Goal: Find contact information: Find contact information

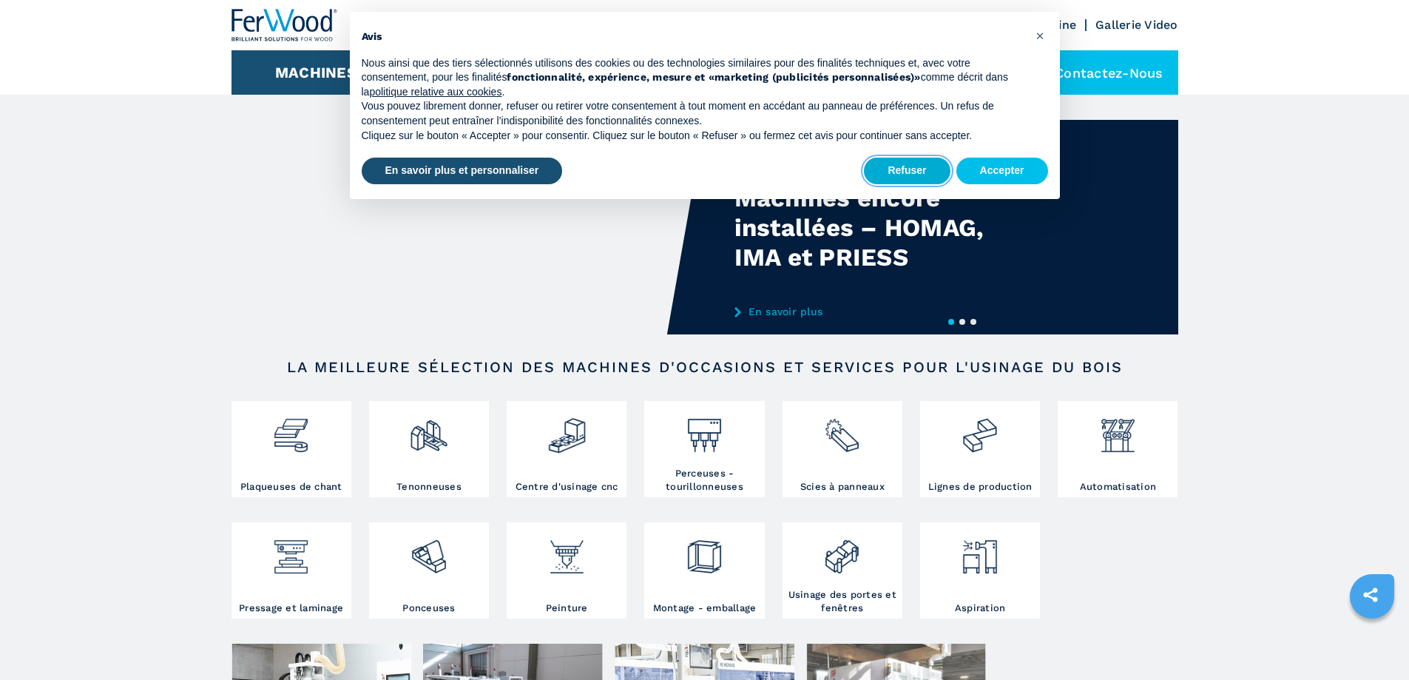
click at [903, 169] on button "Refuser" at bounding box center [907, 171] width 86 height 27
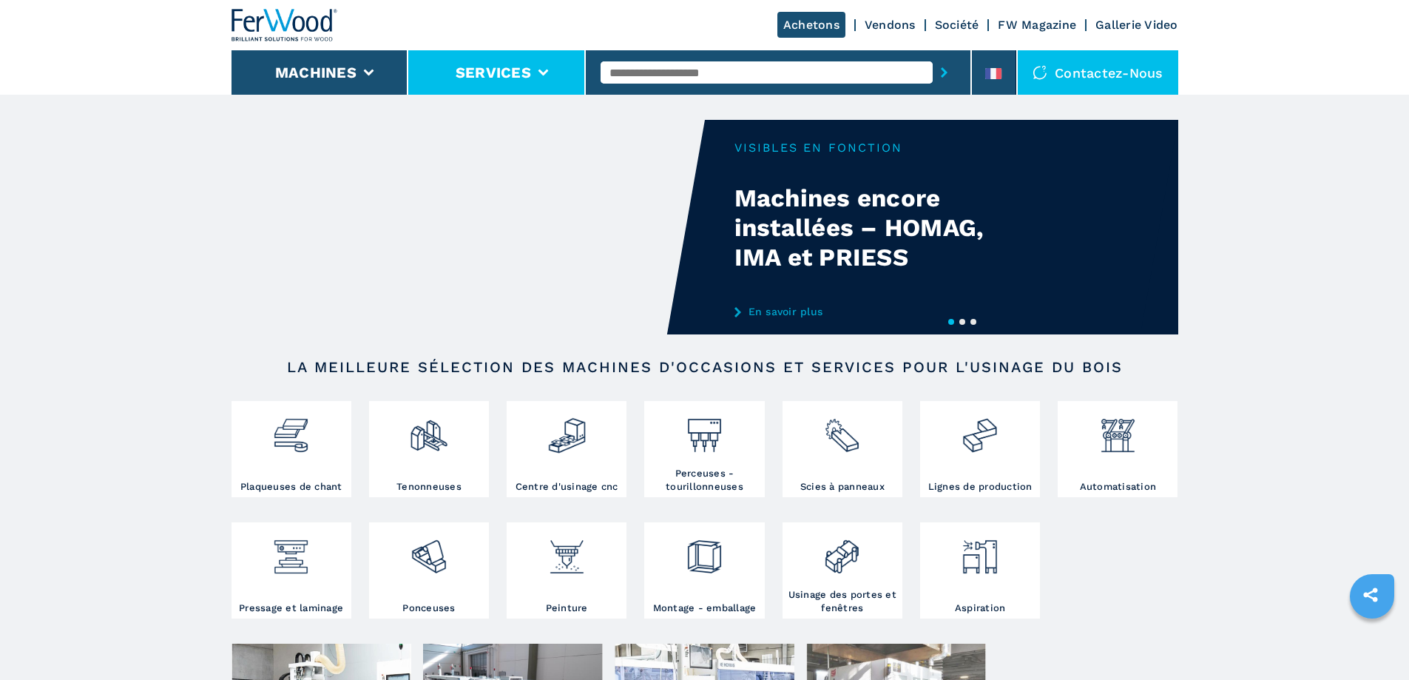
click at [508, 67] on button "Services" at bounding box center [493, 73] width 75 height 18
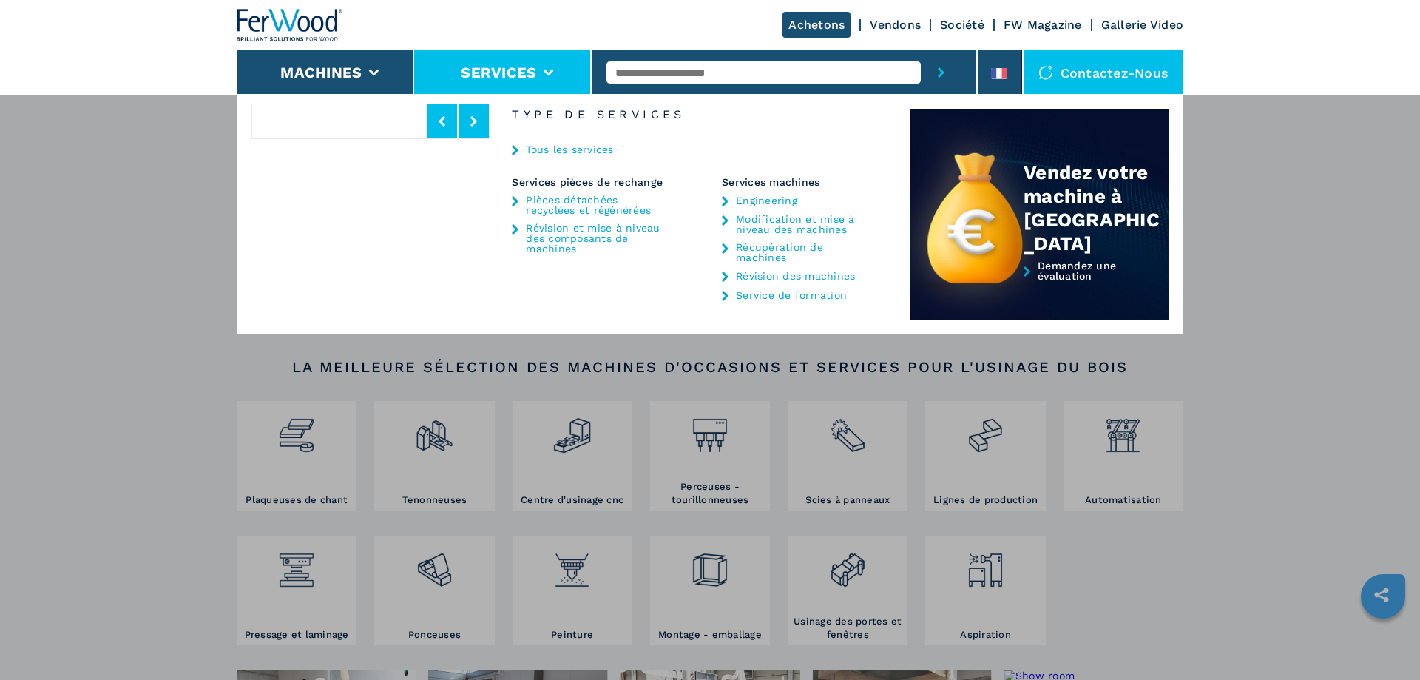
click at [558, 203] on link "Pièces détachées recyclées et régénérées" at bounding box center [595, 204] width 138 height 21
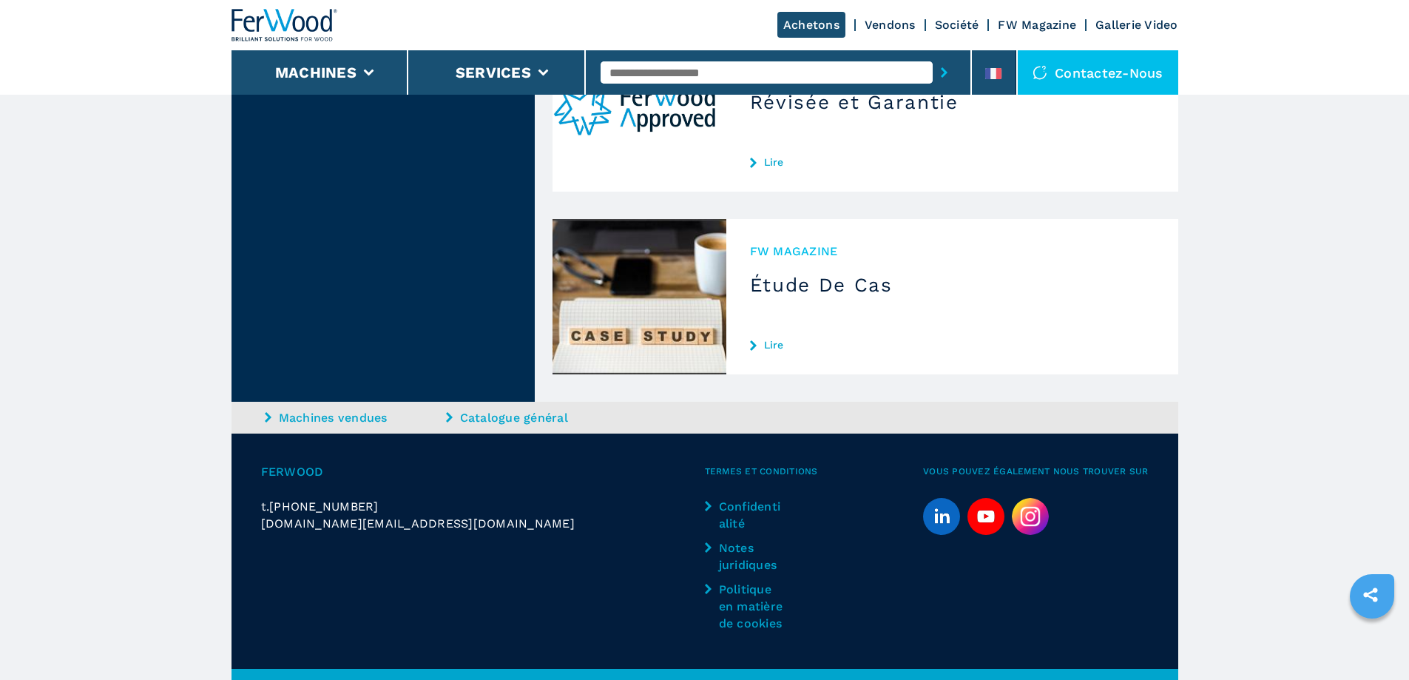
scroll to position [882, 0]
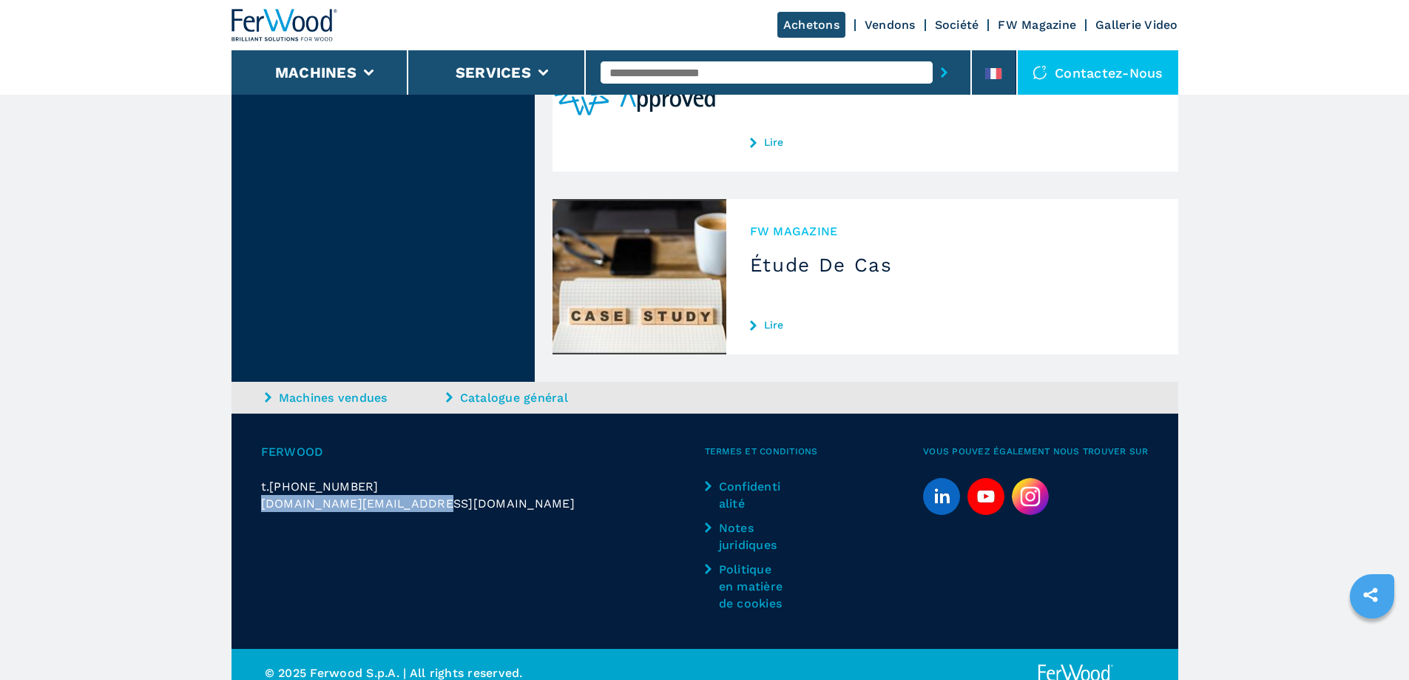
drag, startPoint x: 440, startPoint y: 493, endPoint x: 262, endPoint y: 487, distance: 178.3
click at [262, 495] on div "[DOMAIN_NAME][EMAIL_ADDRESS][DOMAIN_NAME]" at bounding box center [483, 503] width 444 height 17
copy span "[DOMAIN_NAME][EMAIL_ADDRESS][DOMAIN_NAME]"
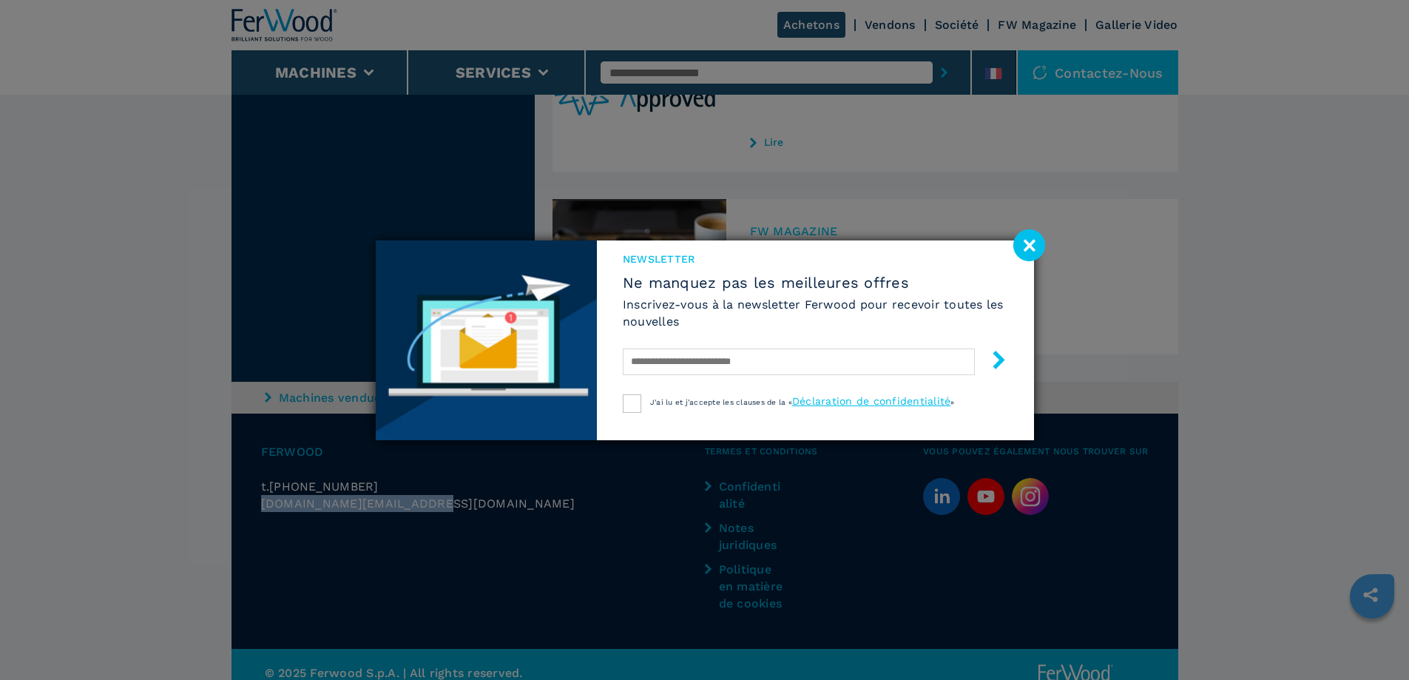
click at [1029, 246] on image at bounding box center [1029, 245] width 32 height 32
